Goal: Browse casually: Explore the website without a specific task or goal

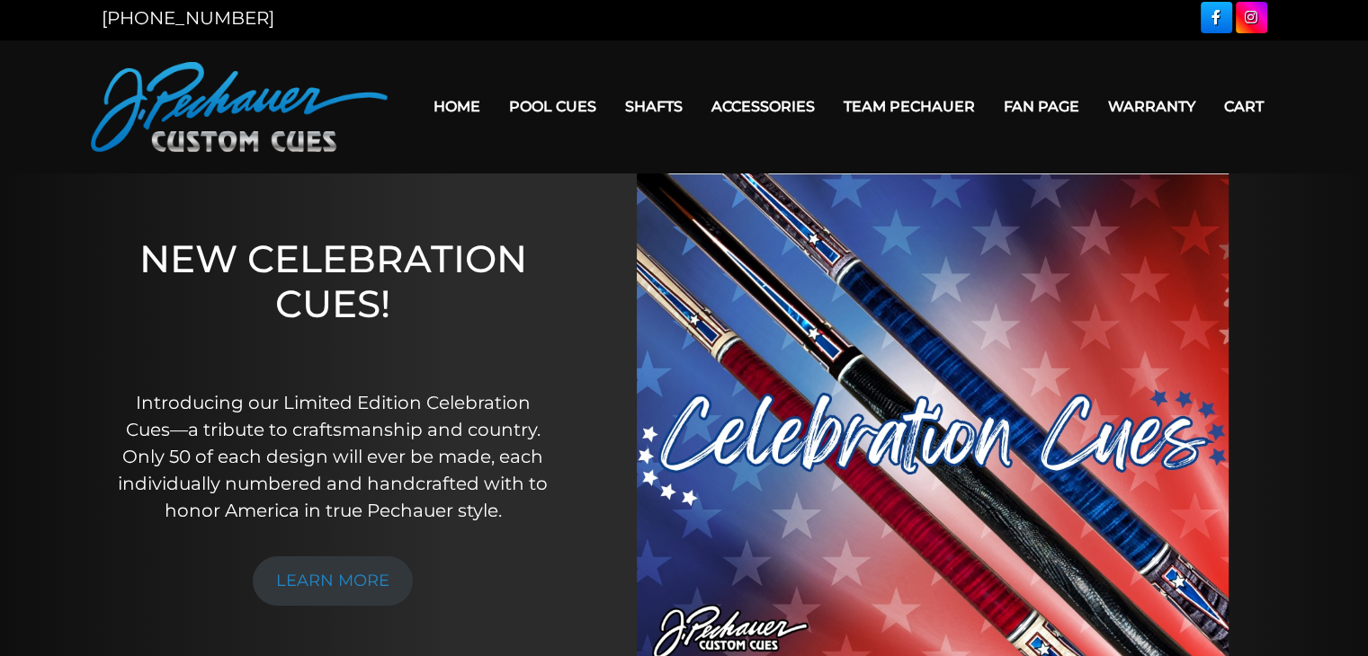
scroll to position [4, 0]
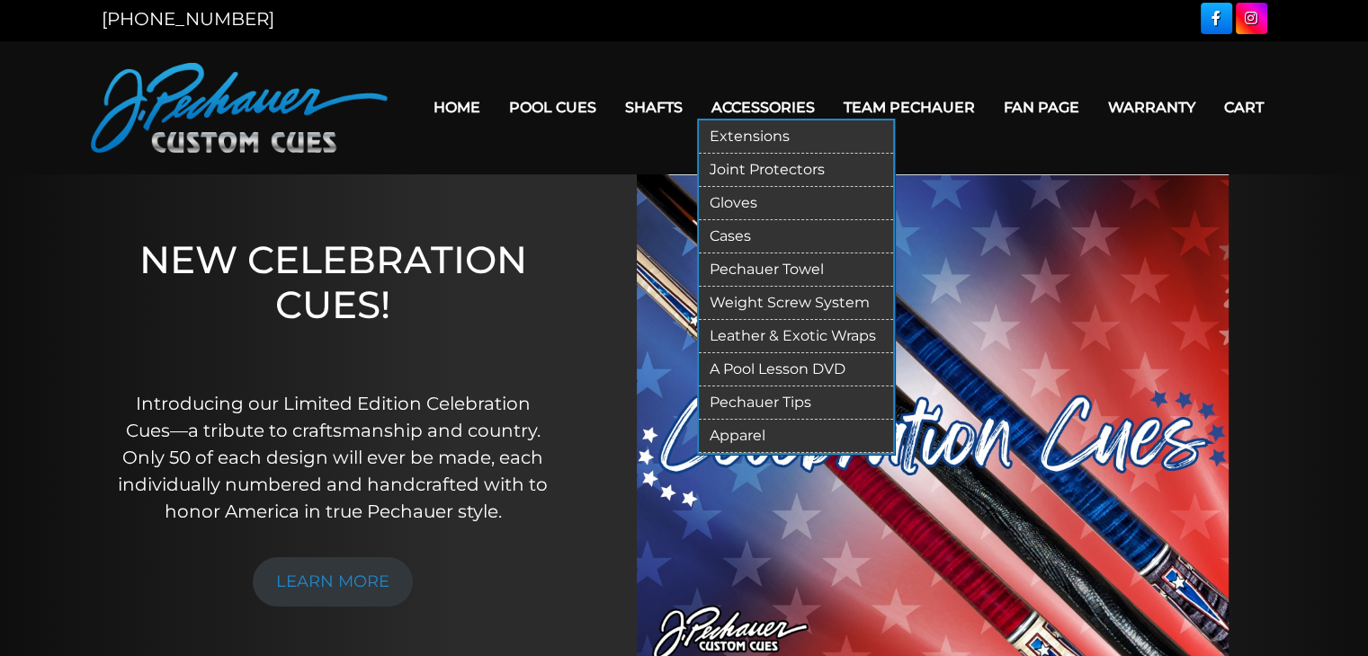
click at [777, 299] on link "Weight Screw System" at bounding box center [796, 303] width 194 height 33
click at [771, 271] on link "Pechauer Towel" at bounding box center [796, 270] width 194 height 33
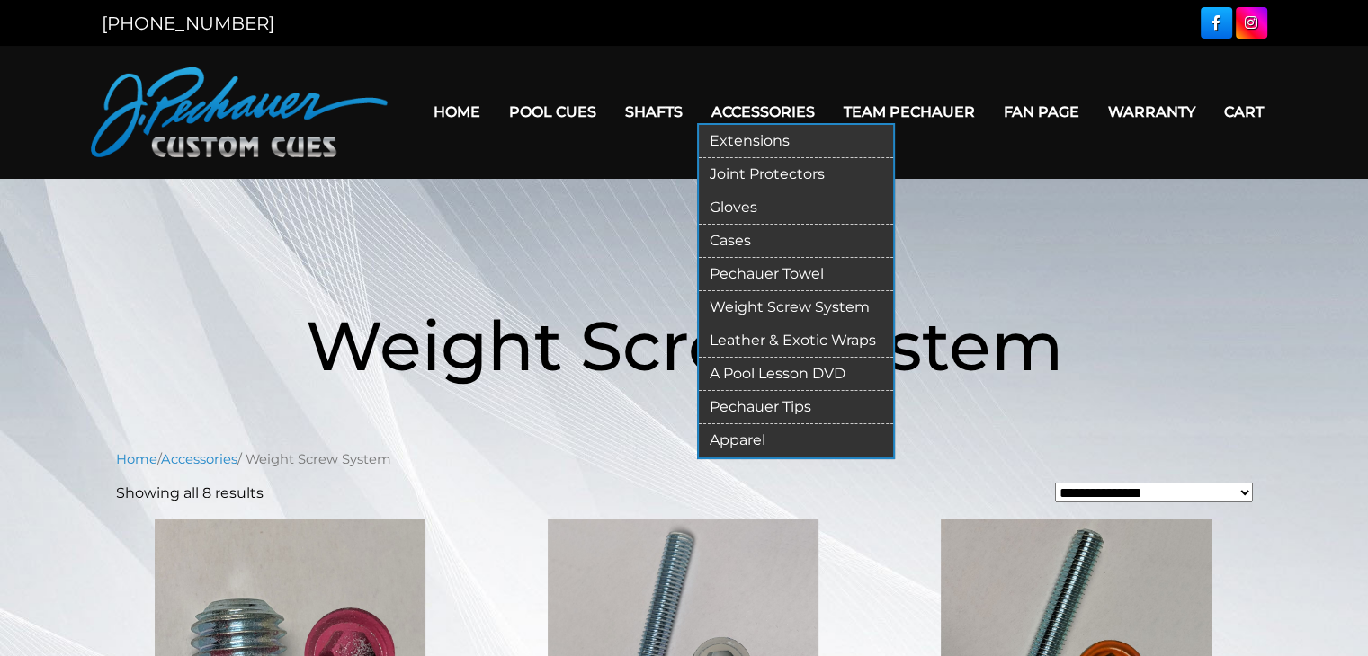
click at [750, 439] on link "Apparel" at bounding box center [796, 440] width 194 height 33
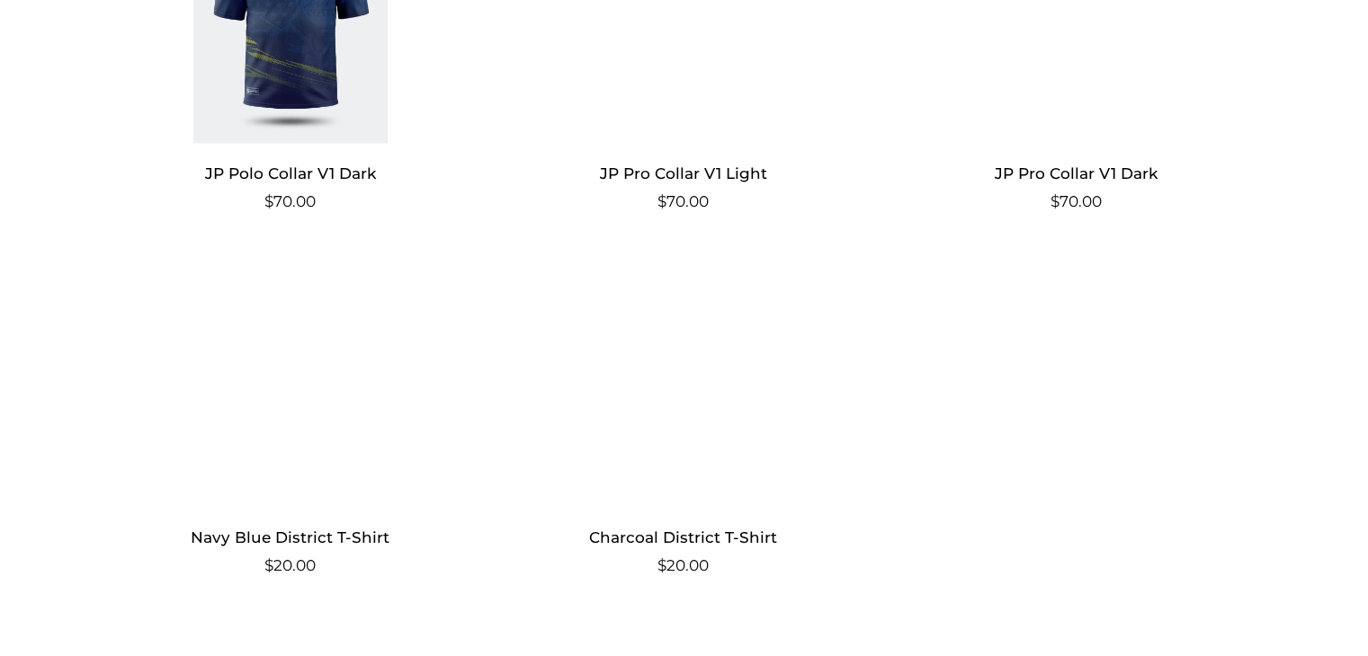
scroll to position [1710, 0]
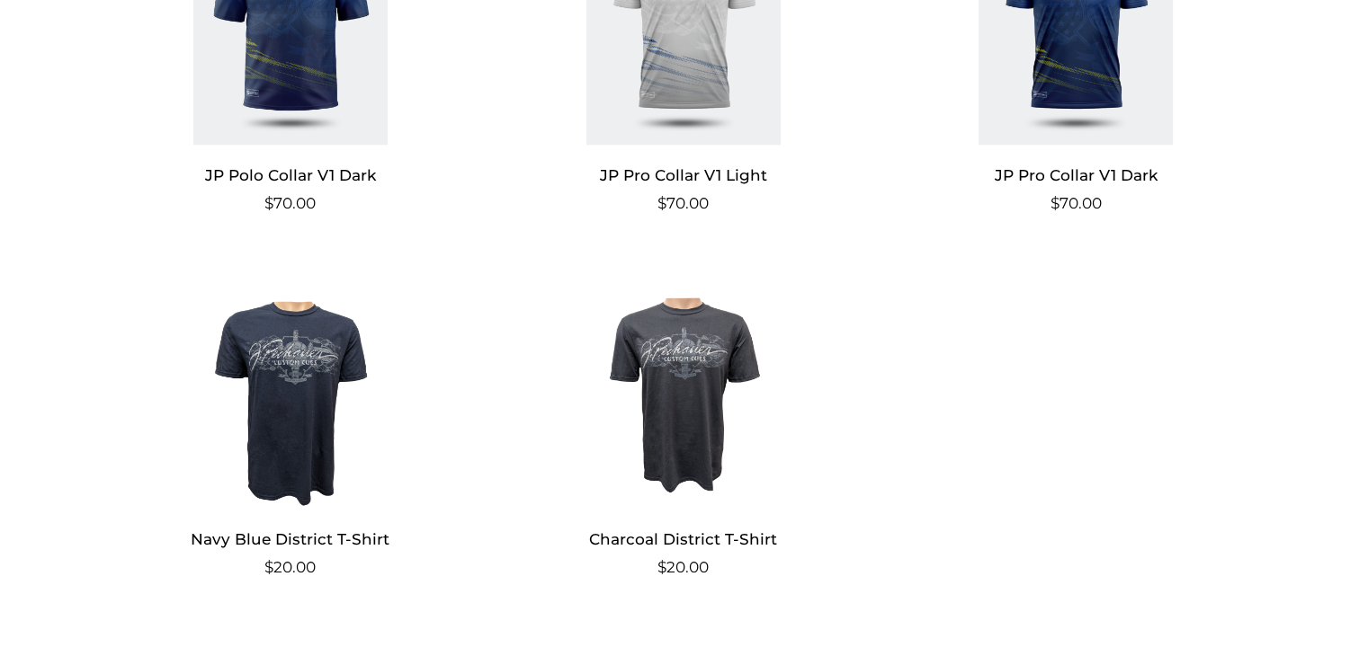
click at [302, 376] on img at bounding box center [291, 387] width 350 height 243
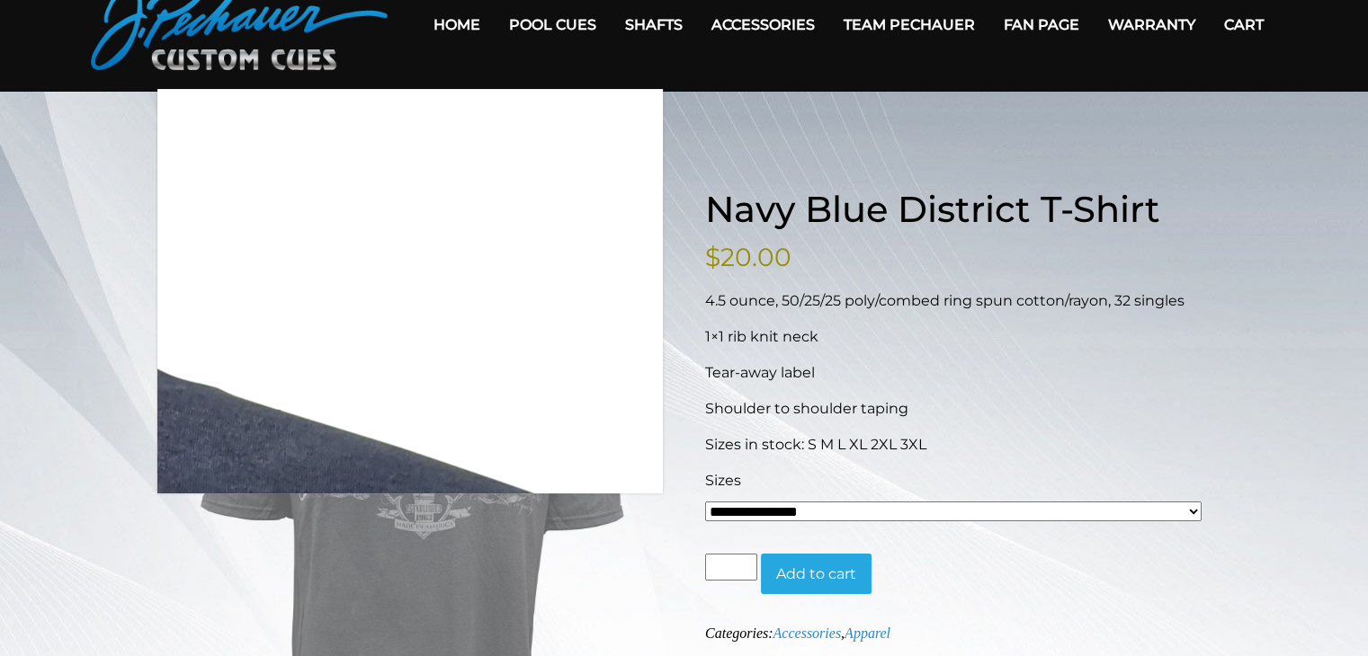
scroll to position [91, 0]
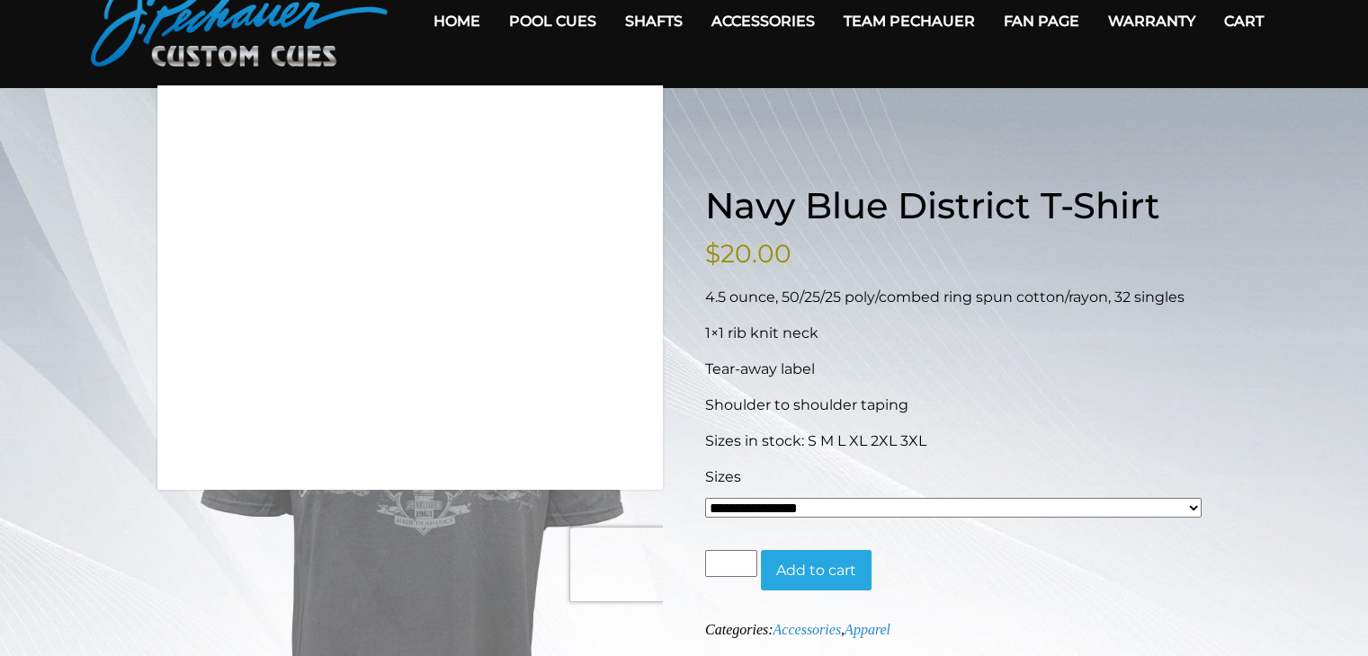
click at [649, 569] on img at bounding box center [410, 544] width 505 height 674
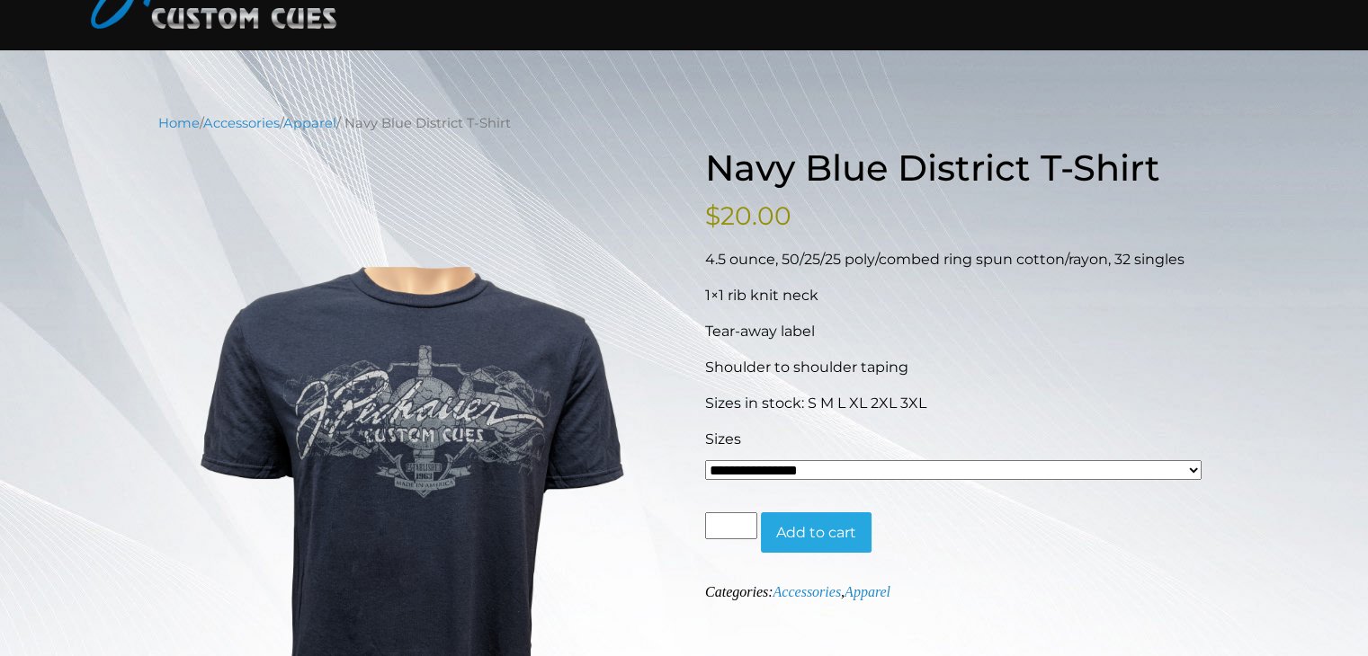
scroll to position [0, 0]
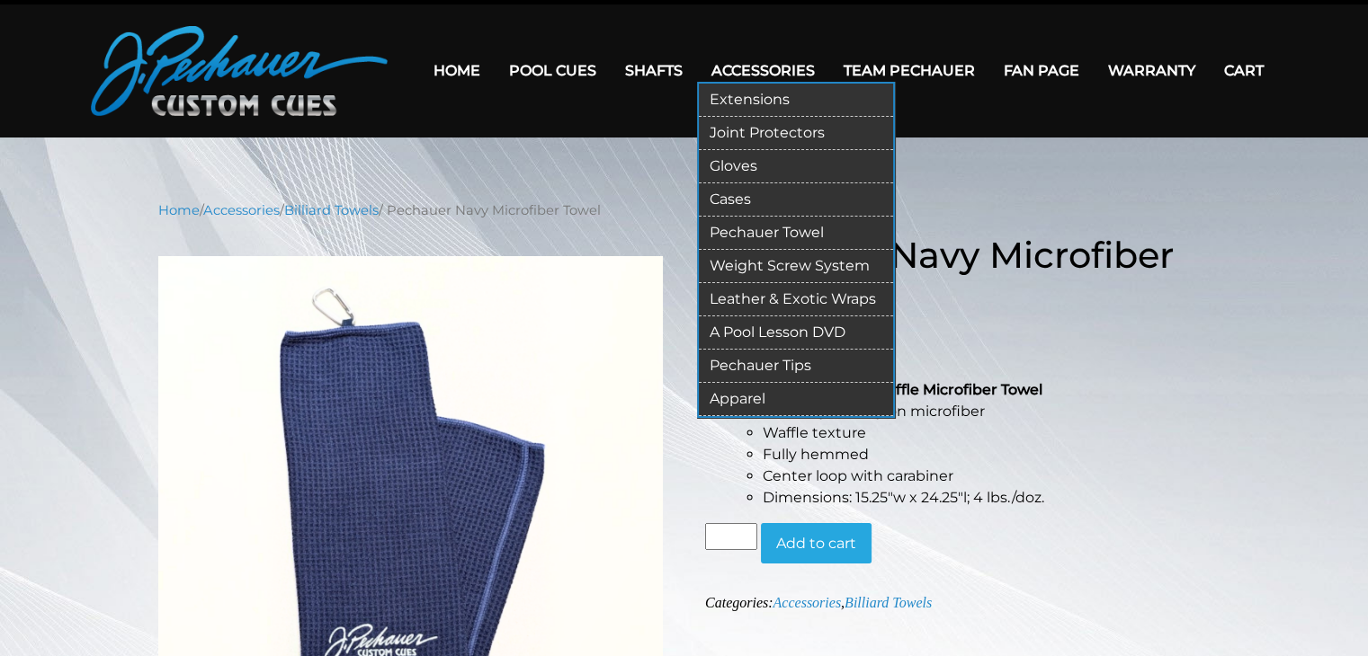
scroll to position [40, 0]
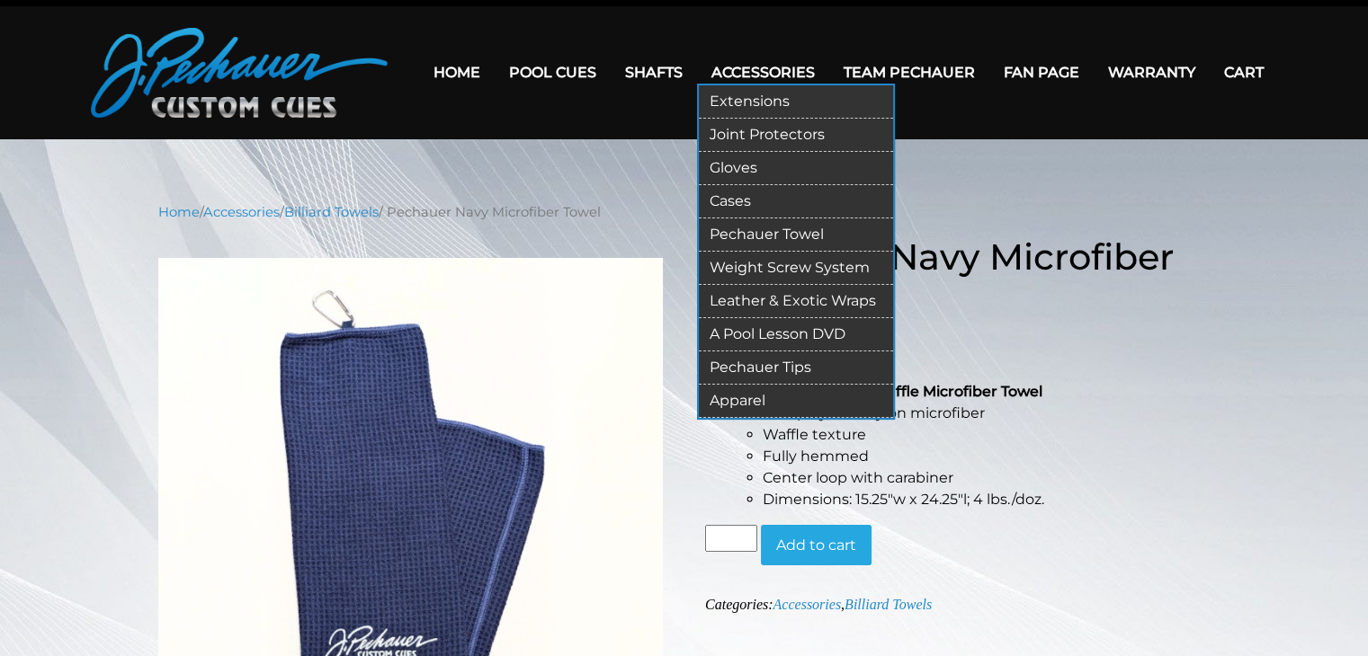
click at [775, 134] on link "Joint Protectors" at bounding box center [796, 135] width 194 height 33
click at [808, 302] on link "Leather & Exotic Wraps" at bounding box center [796, 301] width 194 height 33
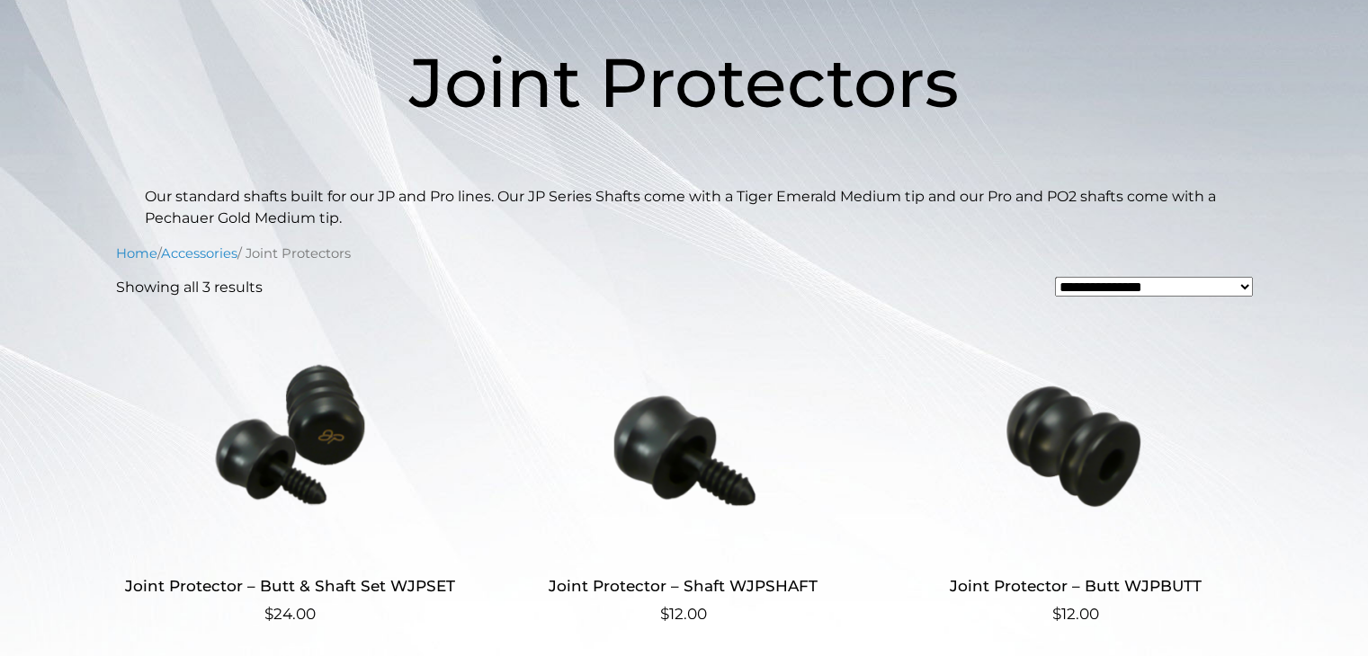
scroll to position [263, 0]
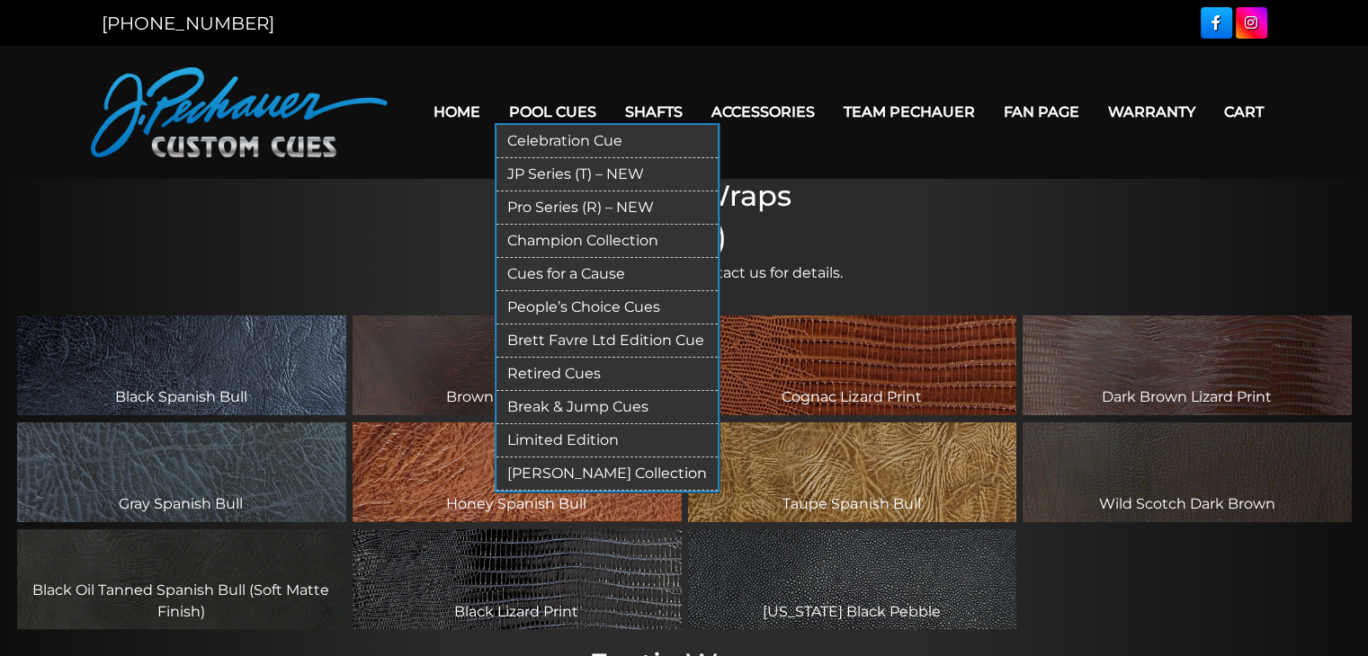
click at [556, 177] on link "JP Series (T) – NEW" at bounding box center [606, 174] width 221 height 33
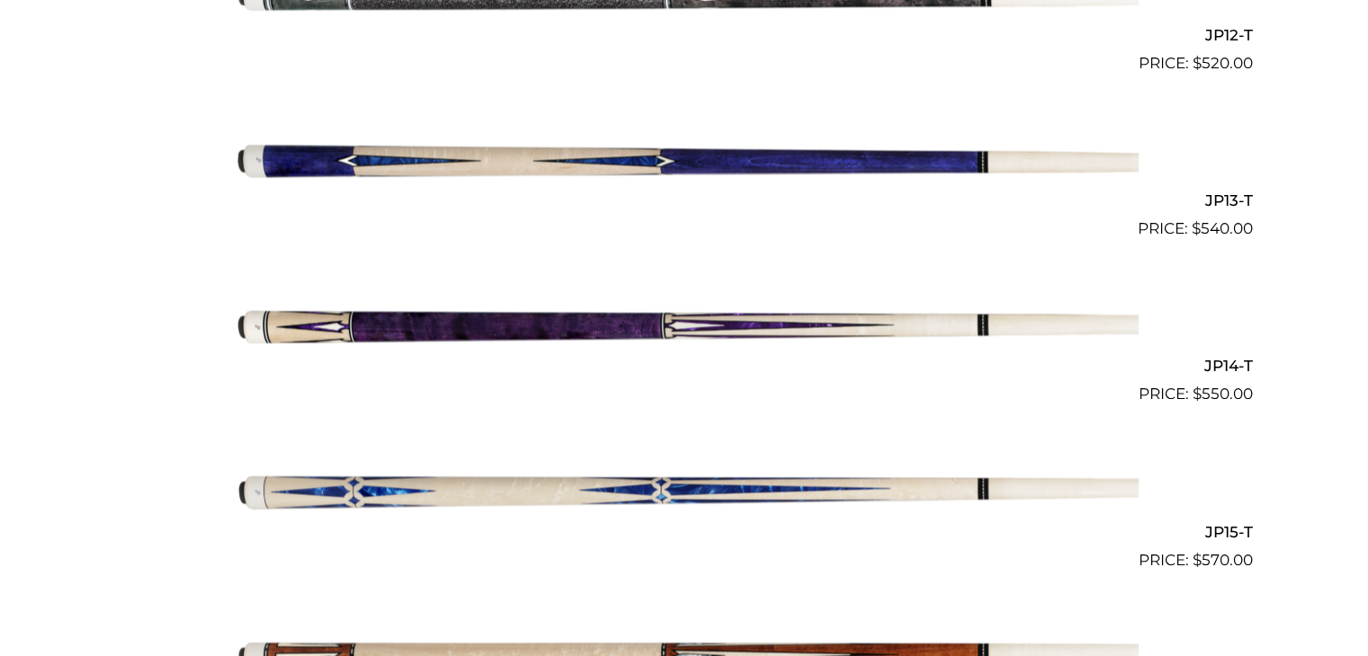
scroll to position [2486, 0]
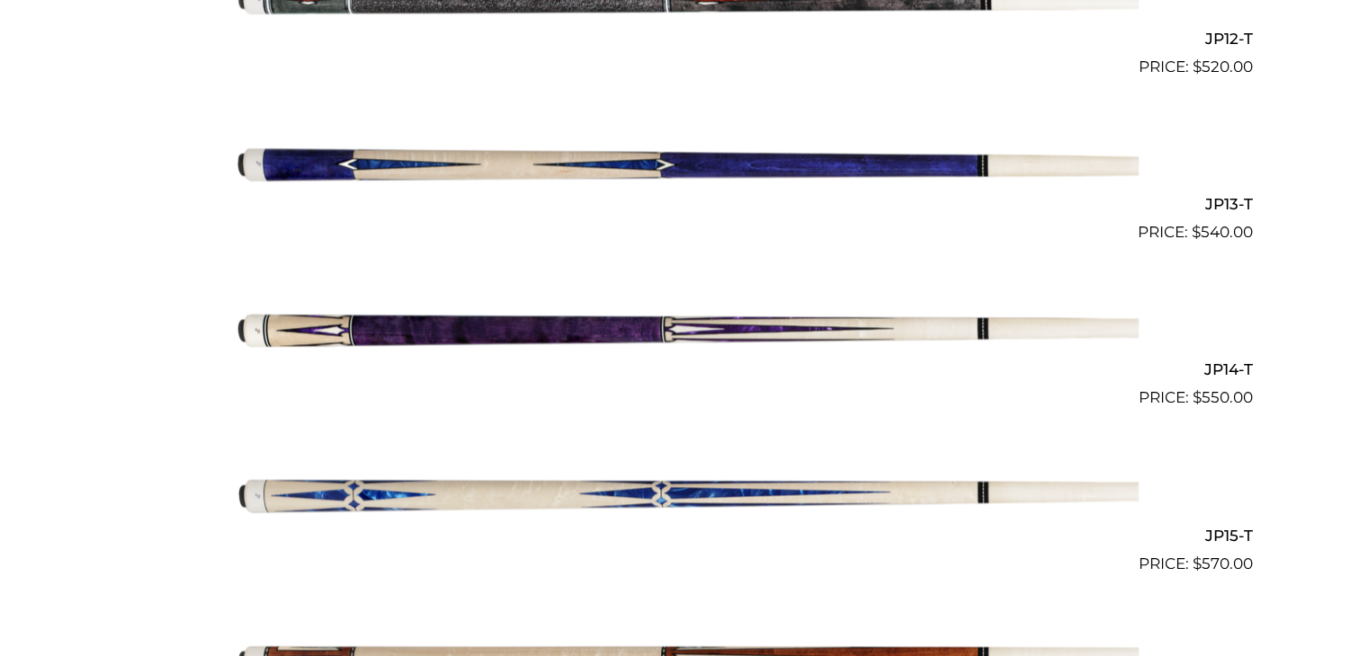
click at [666, 165] on img at bounding box center [684, 161] width 908 height 151
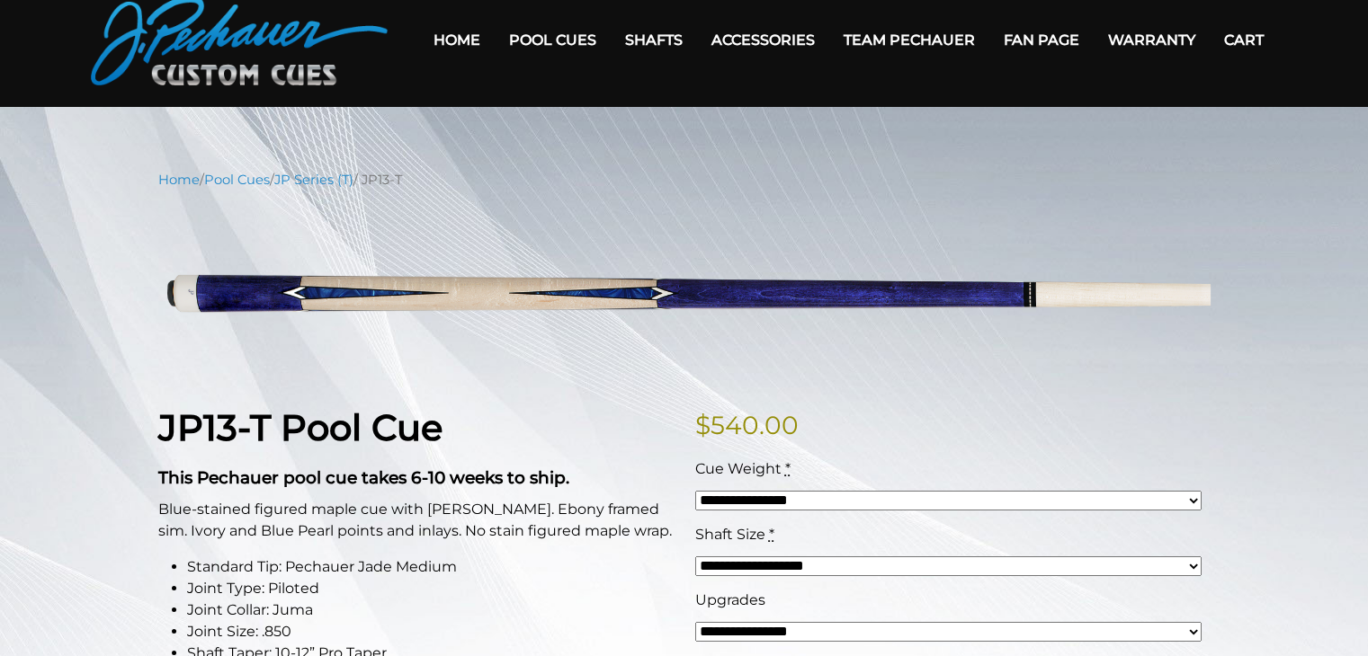
scroll to position [60, 0]
